Goal: Find specific page/section: Find specific page/section

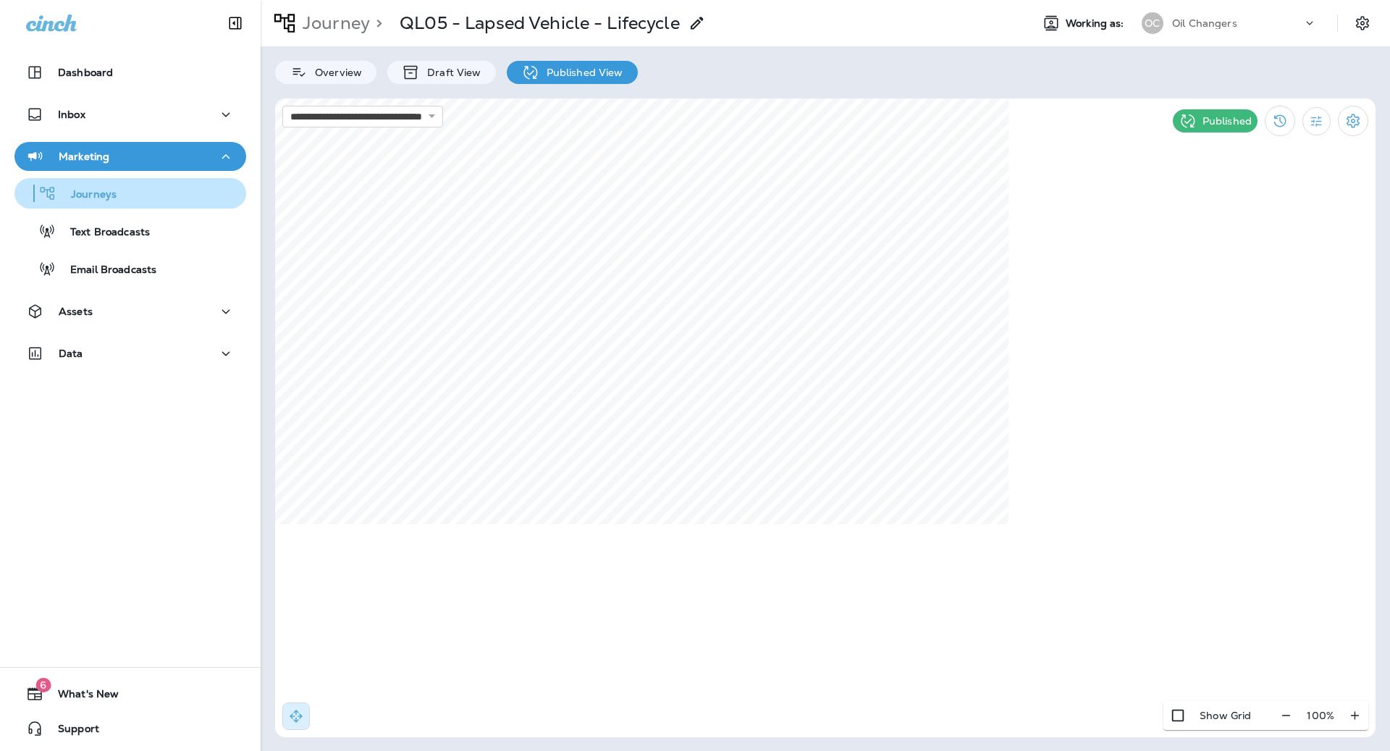
click at [113, 198] on p "Journeys" at bounding box center [86, 195] width 60 height 14
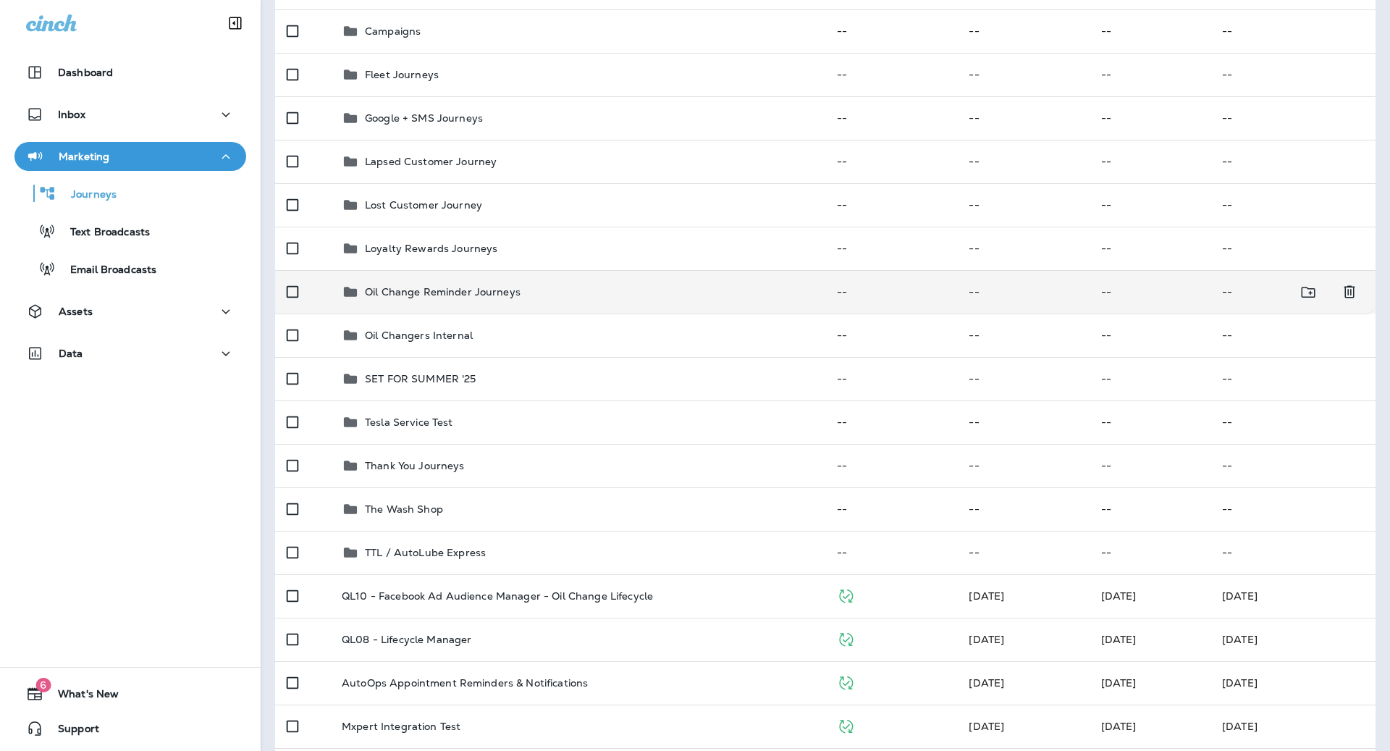
scroll to position [183, 0]
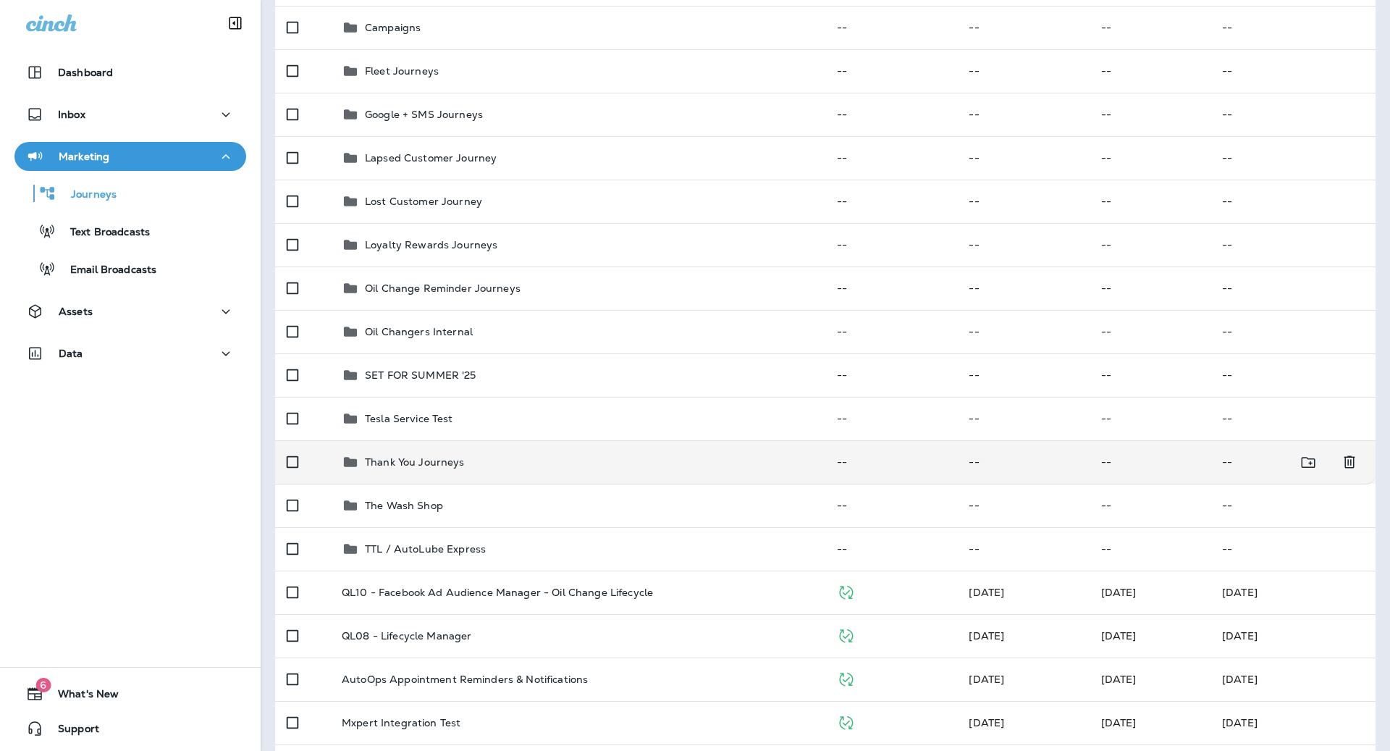
click at [532, 452] on td "Thank You Journeys" at bounding box center [577, 461] width 495 height 43
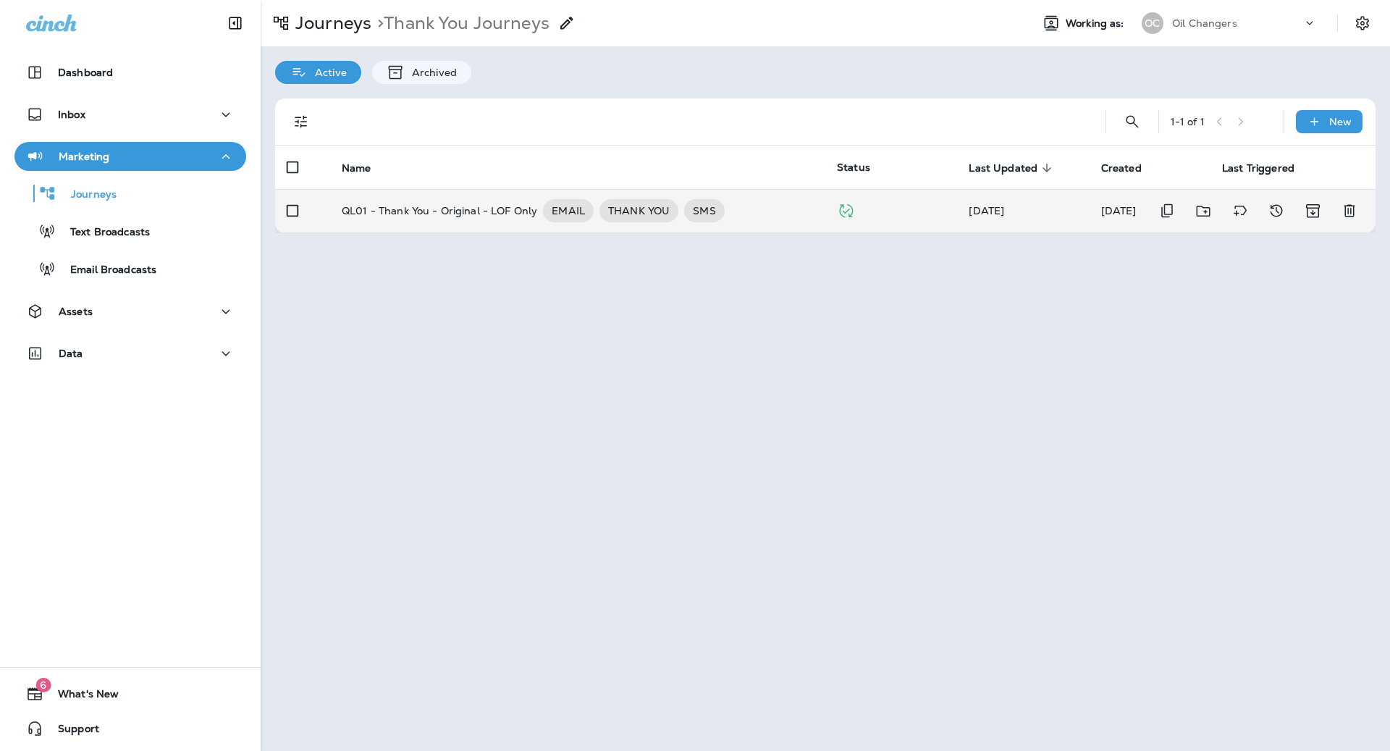
click at [790, 216] on div "QL01 - Thank You - Original - LOF Only EMAIL THANK YOU SMS" at bounding box center [578, 210] width 472 height 23
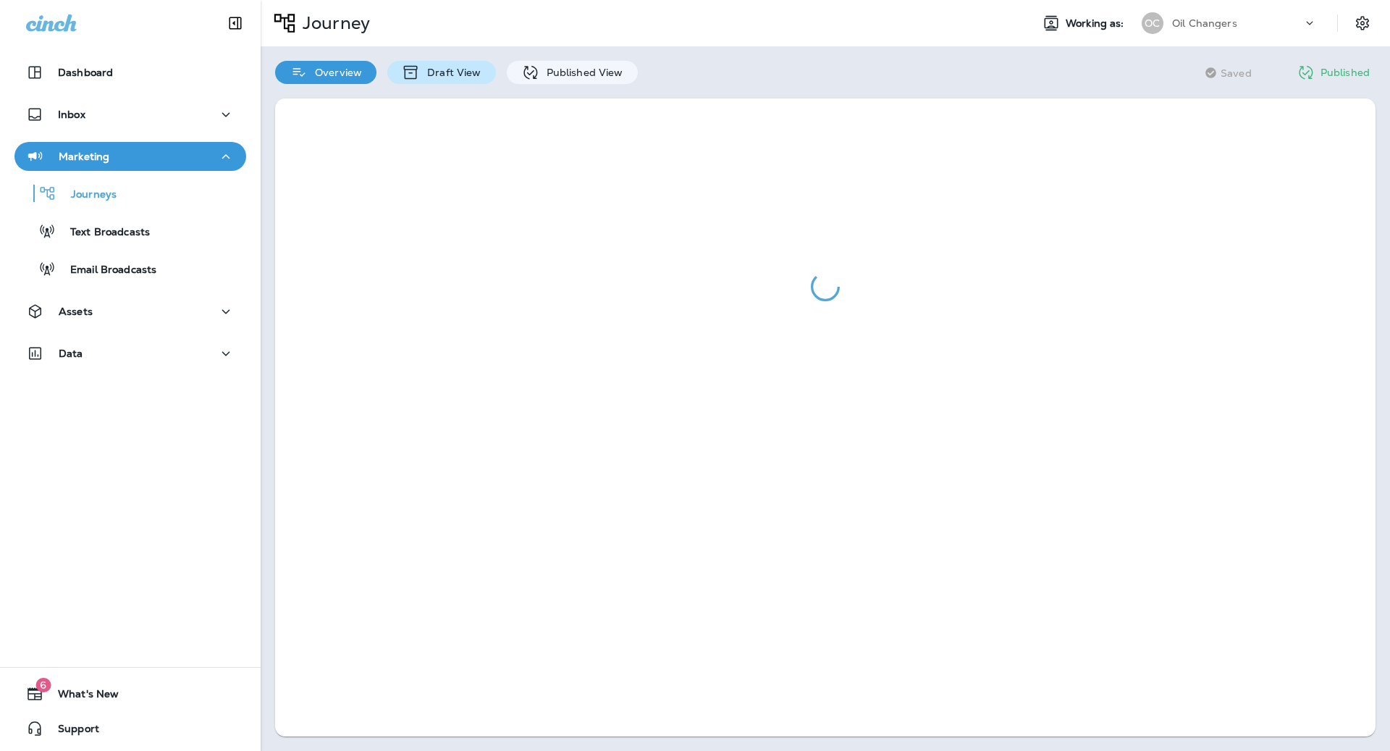
click at [433, 71] on p "Draft View" at bounding box center [450, 73] width 61 height 12
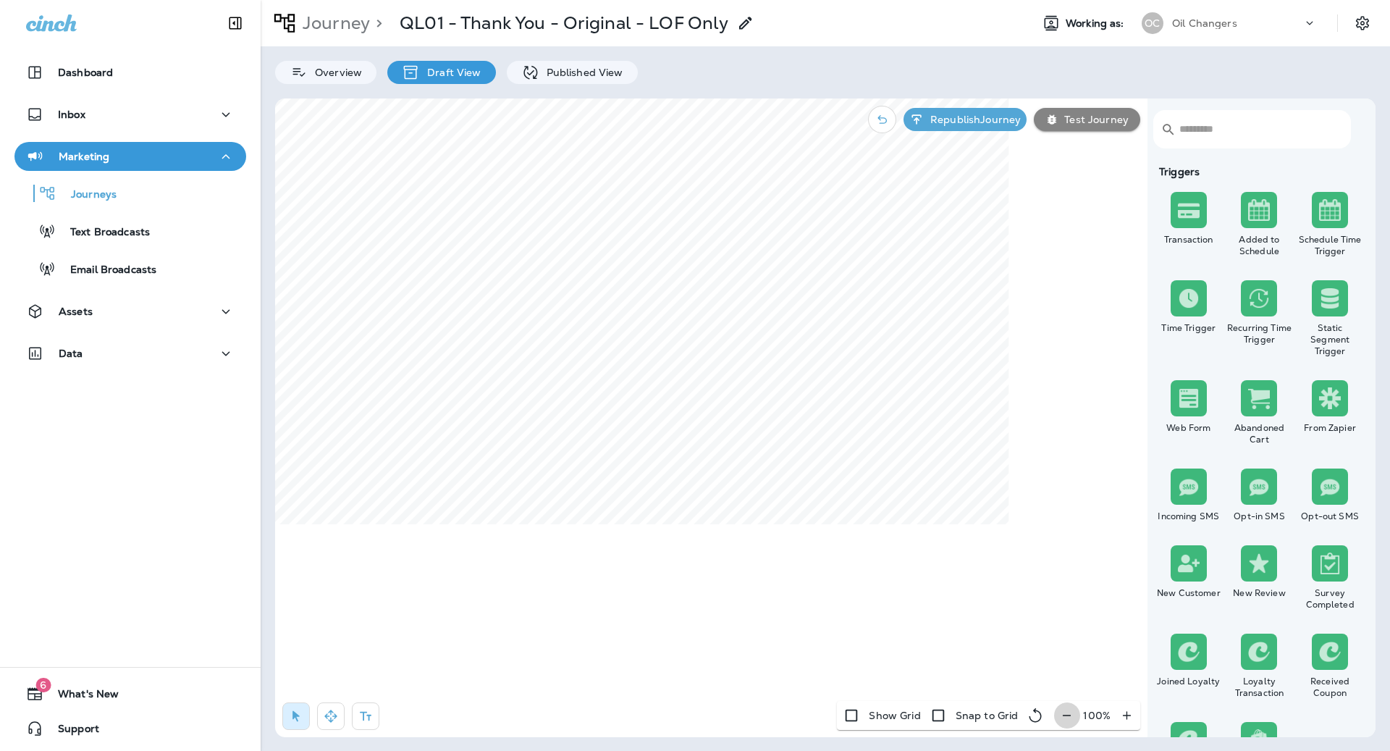
click at [1069, 712] on icon "button" at bounding box center [1066, 715] width 15 height 14
click at [1069, 712] on icon "button" at bounding box center [1072, 715] width 15 height 14
click at [579, 74] on p "Published View" at bounding box center [581, 73] width 84 height 12
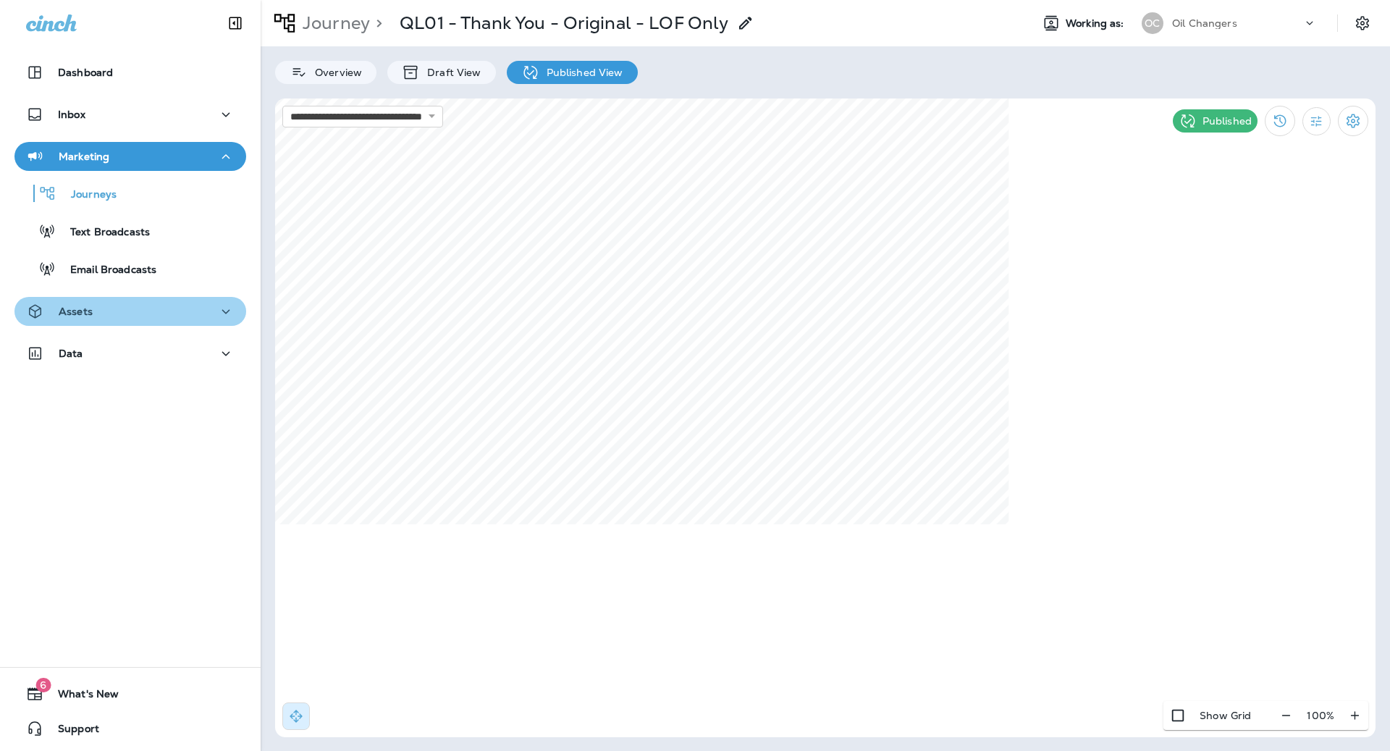
click at [193, 316] on div "Assets" at bounding box center [130, 312] width 209 height 18
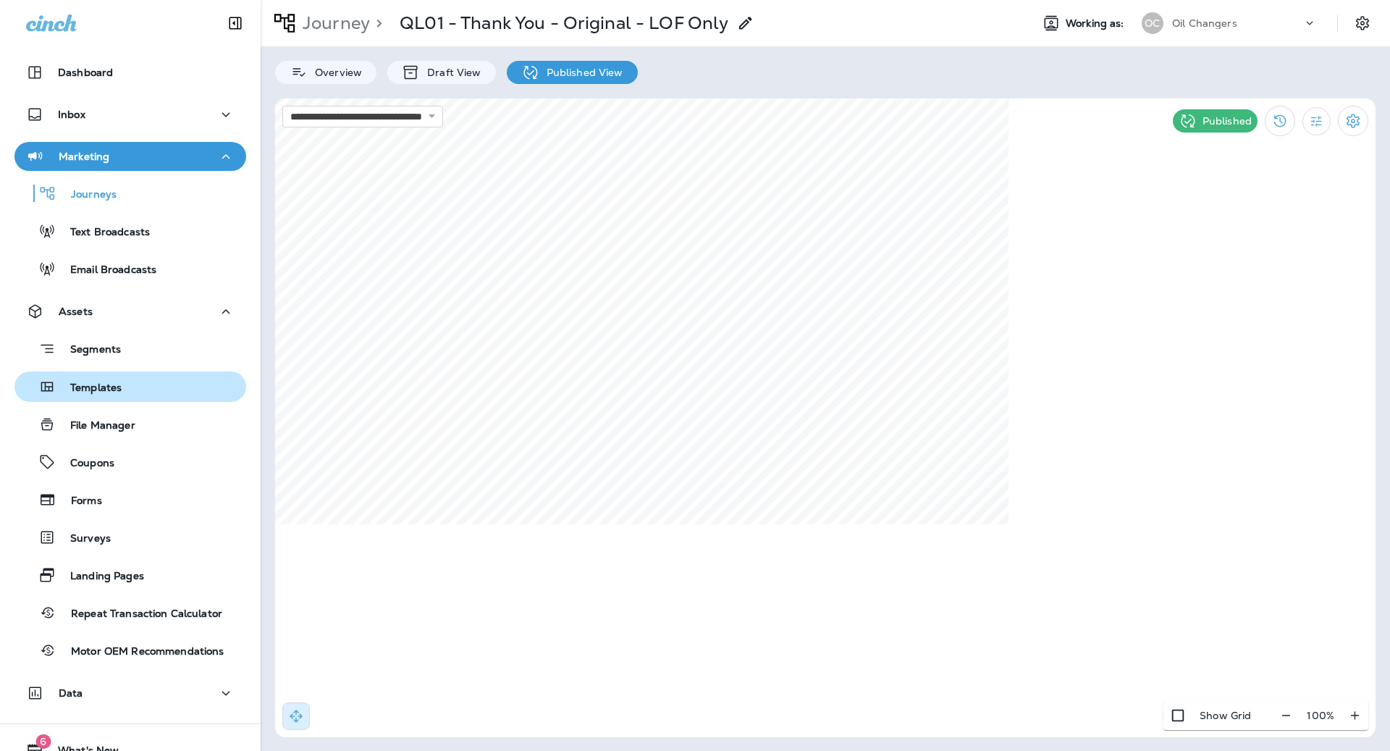
click at [169, 380] on div "Templates" at bounding box center [130, 387] width 220 height 22
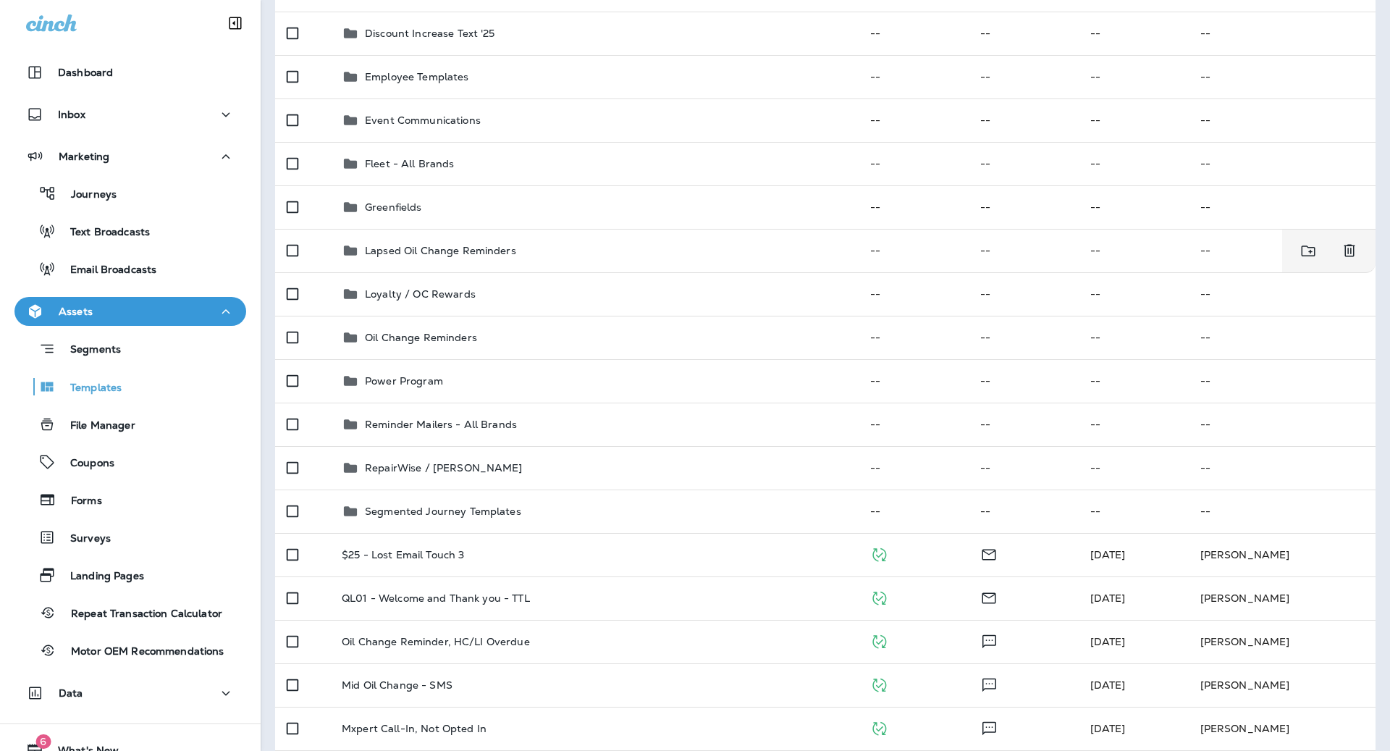
scroll to position [476, 0]
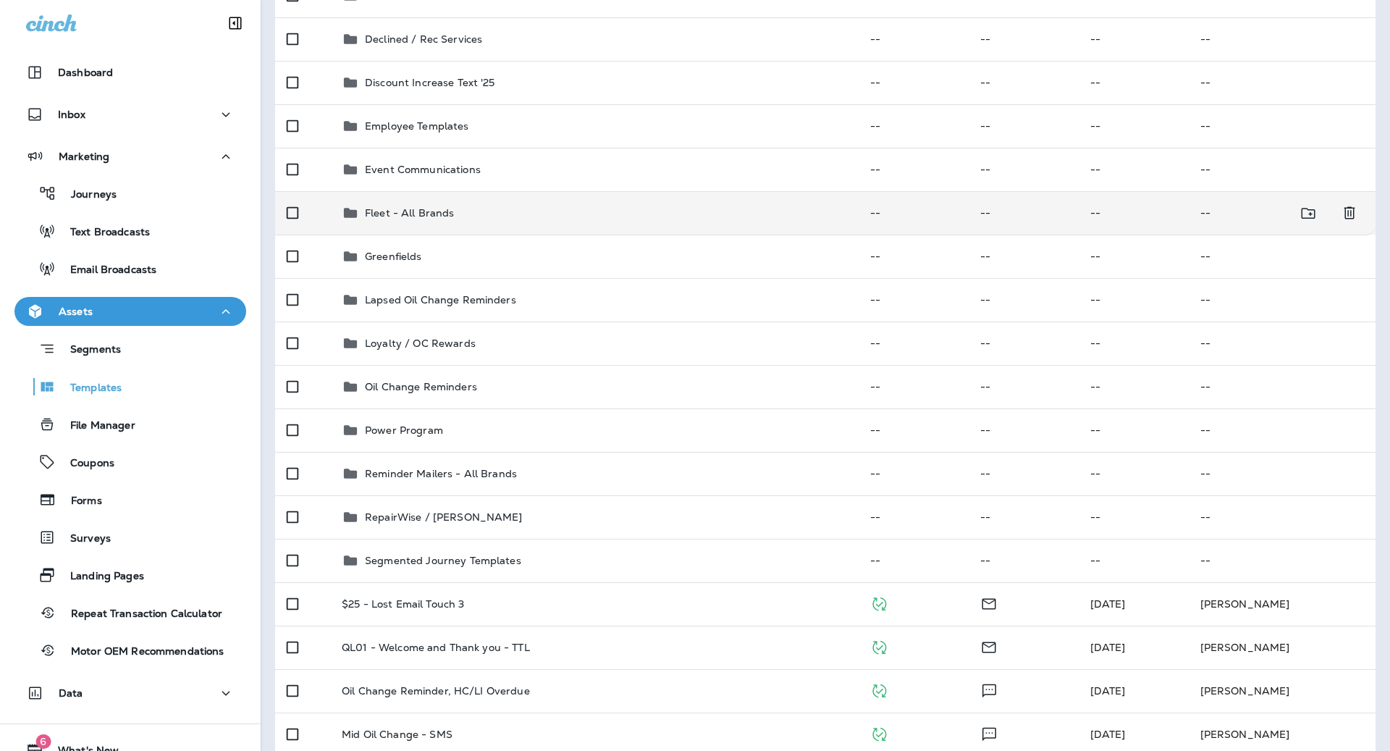
click at [534, 204] on div "Fleet - All Brands" at bounding box center [594, 212] width 505 height 17
